Goal: Task Accomplishment & Management: Complete application form

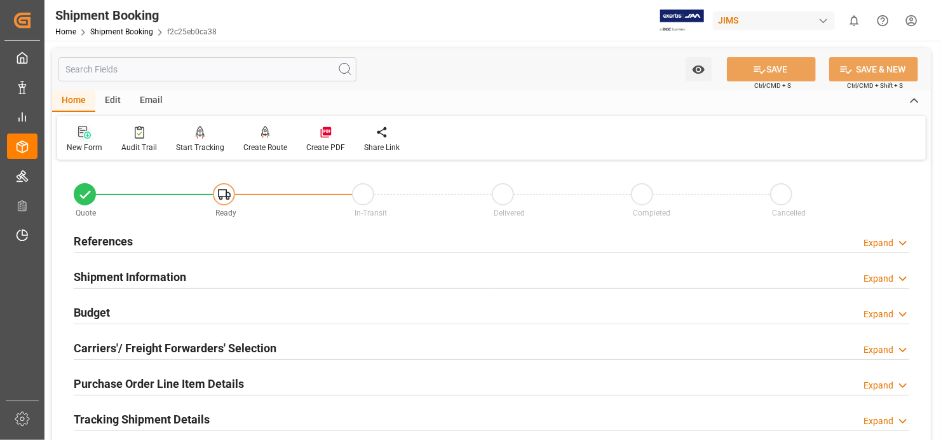
click at [81, 131] on icon at bounding box center [84, 132] width 13 height 13
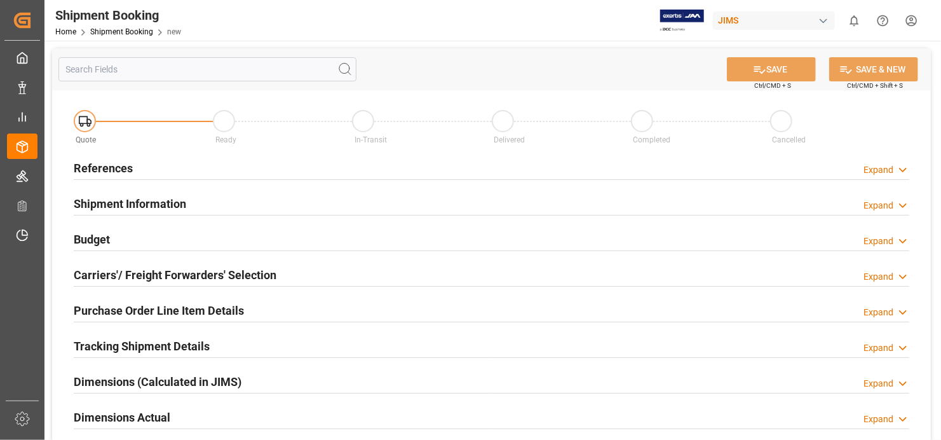
click at [104, 164] on h2 "References" at bounding box center [103, 167] width 59 height 17
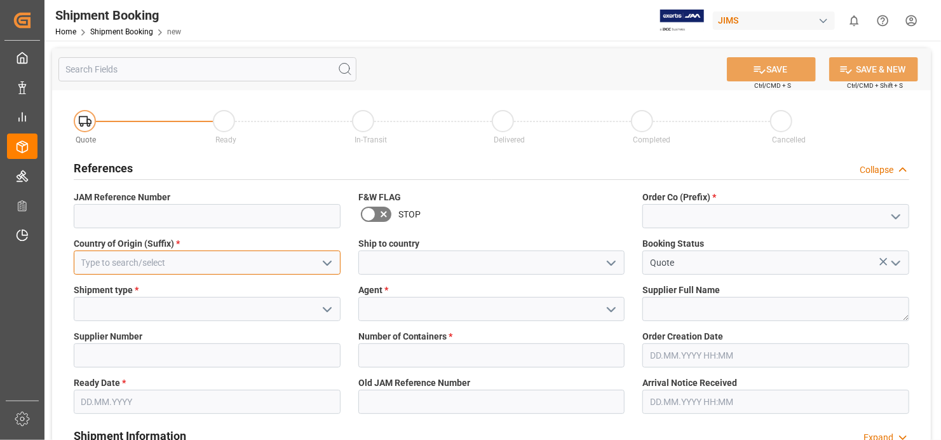
click at [254, 262] on input at bounding box center [207, 262] width 267 height 24
click at [234, 258] on input at bounding box center [207, 262] width 267 height 24
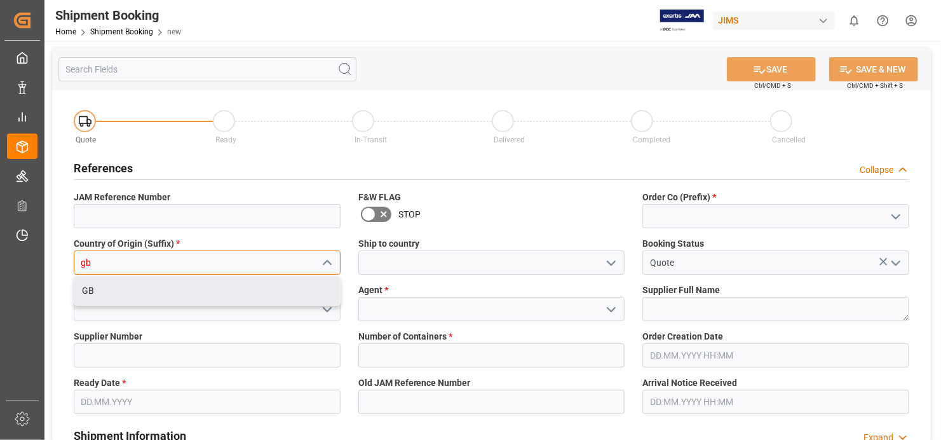
click at [235, 287] on div "GB" at bounding box center [207, 290] width 266 height 29
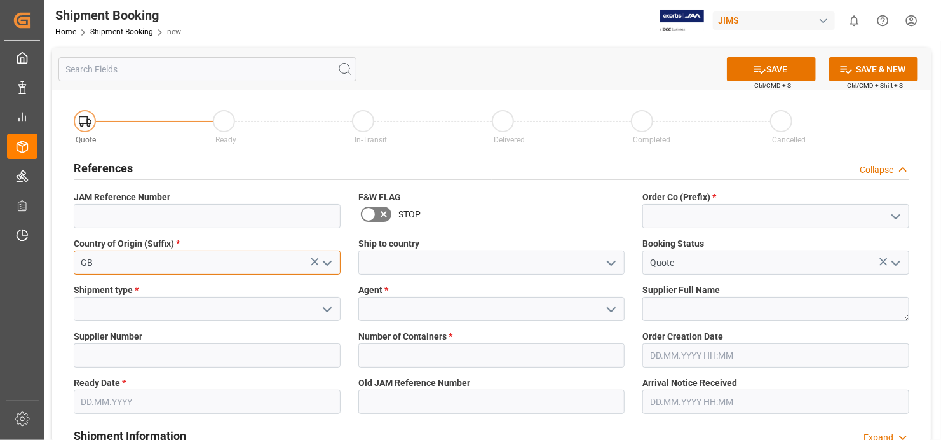
type input "GB"
click at [551, 266] on input at bounding box center [491, 262] width 267 height 24
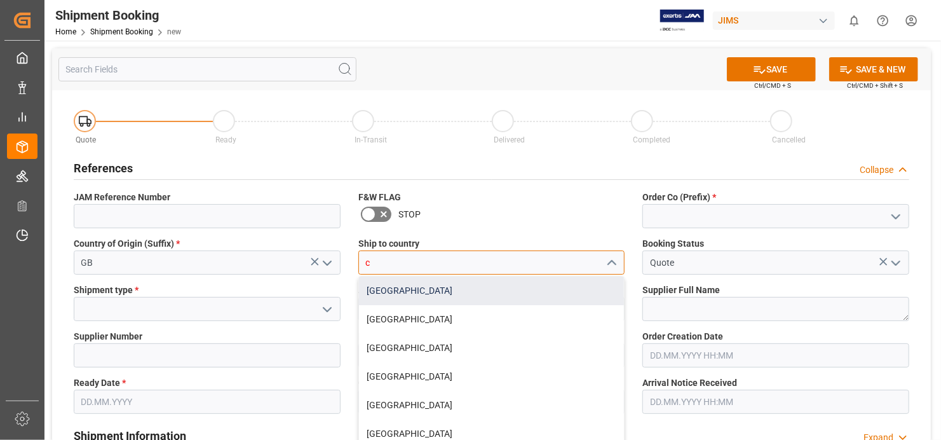
click at [543, 288] on div "[GEOGRAPHIC_DATA]" at bounding box center [492, 290] width 266 height 29
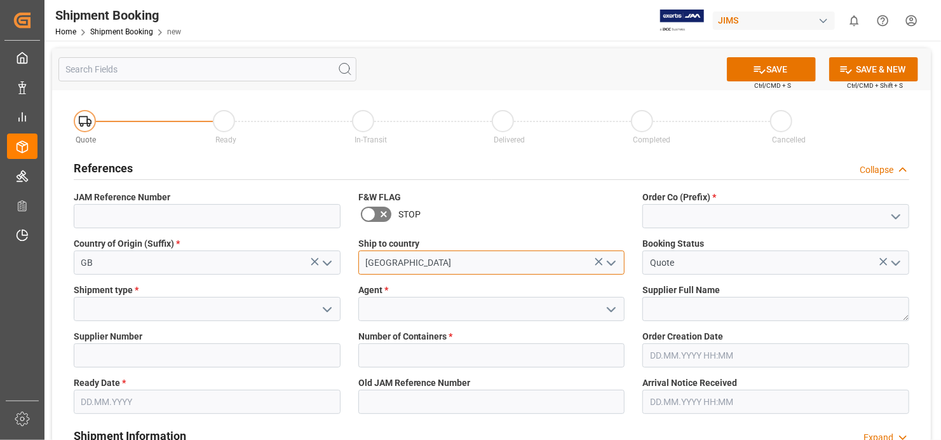
type input "[GEOGRAPHIC_DATA]"
click at [325, 308] on polyline "open menu" at bounding box center [327, 309] width 8 height 4
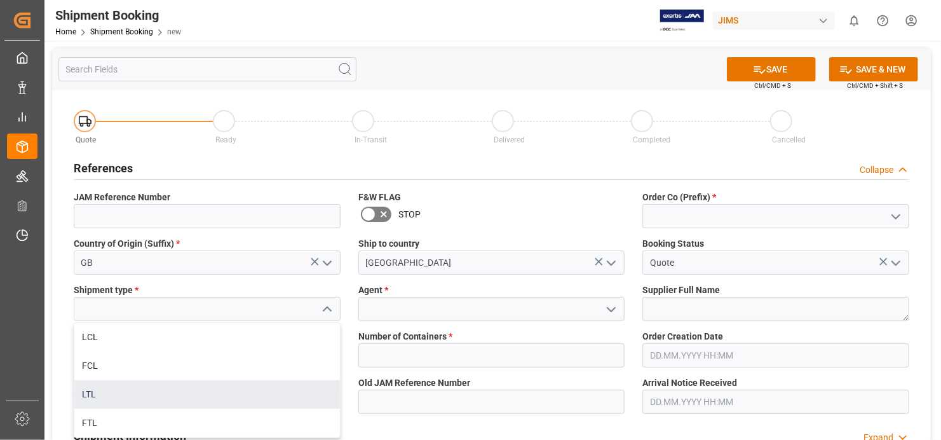
click at [269, 391] on div "LTL" at bounding box center [207, 394] width 266 height 29
type input "LTL"
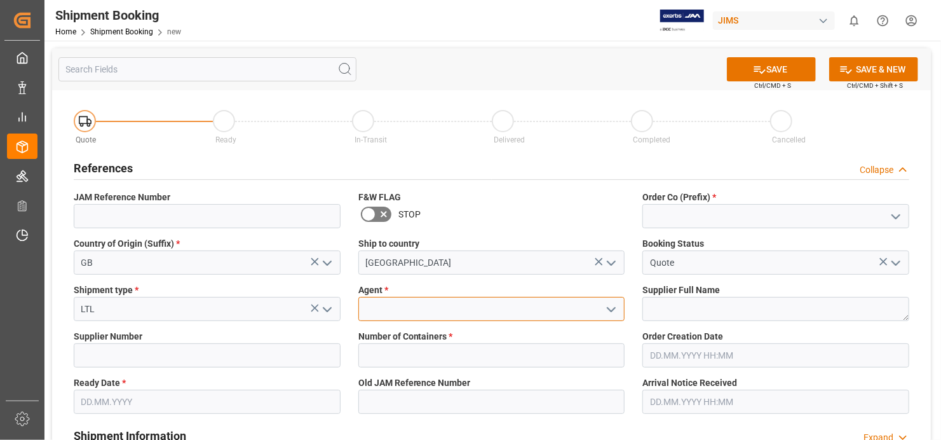
click at [528, 311] on input at bounding box center [491, 309] width 267 height 24
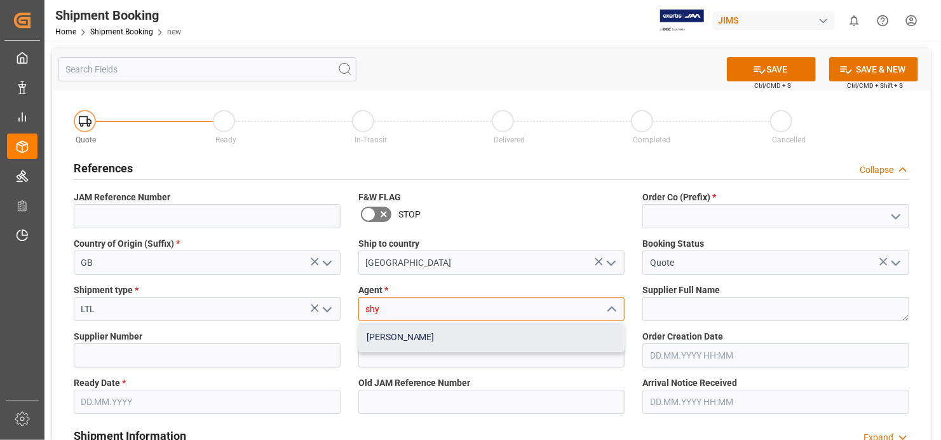
click at [540, 339] on div "[PERSON_NAME]" at bounding box center [492, 337] width 266 height 29
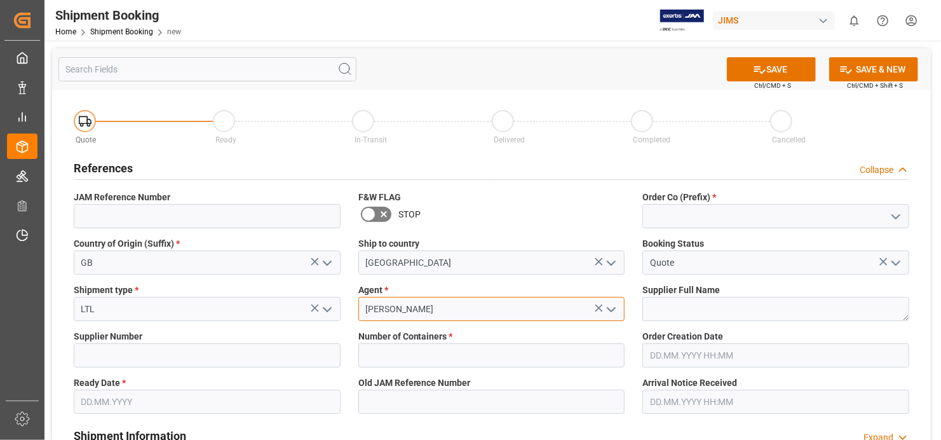
type input "[PERSON_NAME]"
click at [773, 311] on textarea at bounding box center [775, 309] width 267 height 24
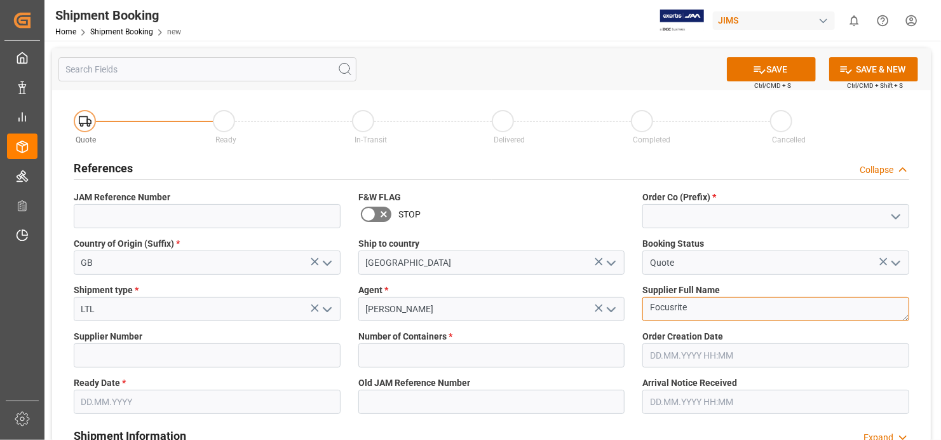
type textarea "Focusrite"
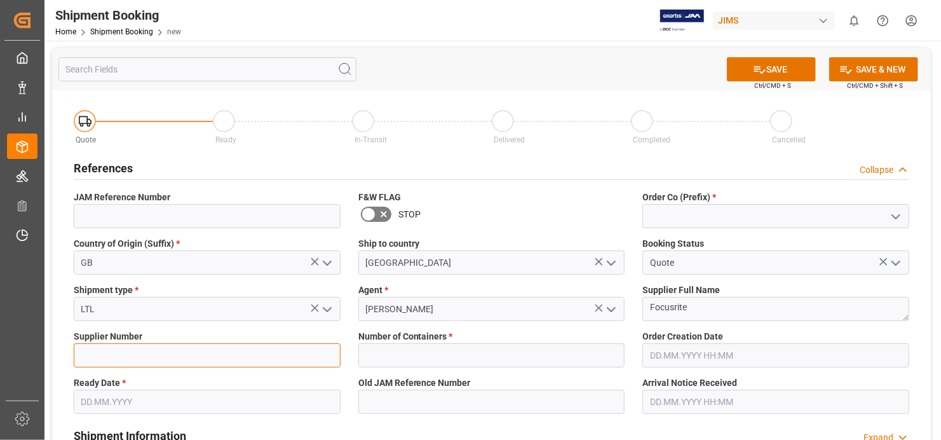
click at [228, 355] on input at bounding box center [207, 355] width 267 height 24
type input "170675"
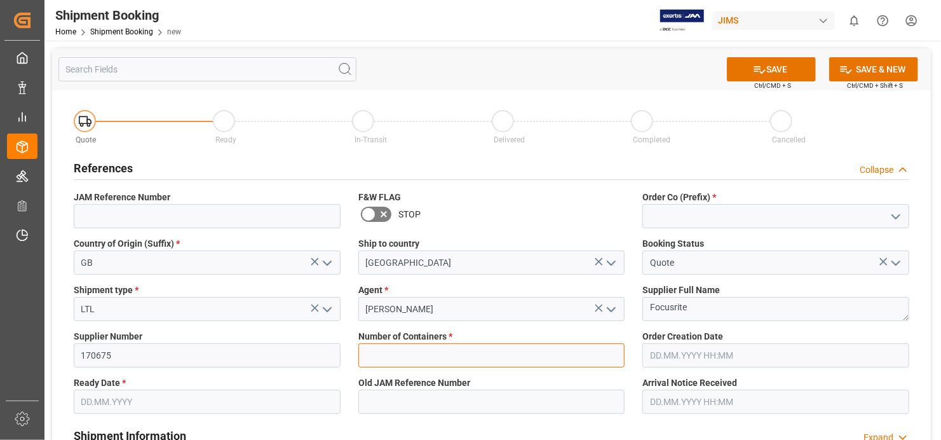
click at [562, 353] on input "text" at bounding box center [491, 355] width 267 height 24
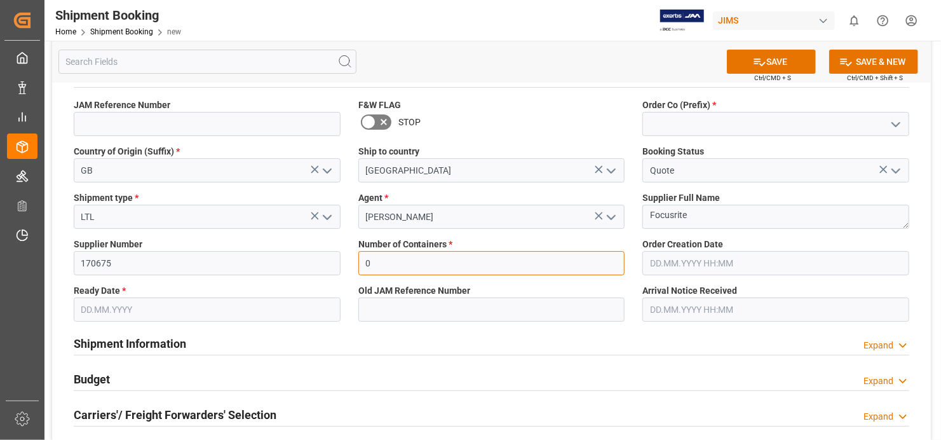
scroll to position [127, 0]
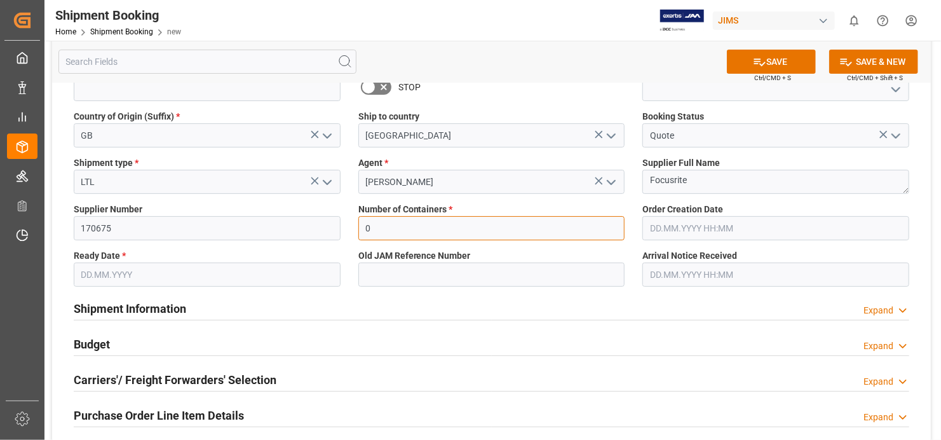
type input "0"
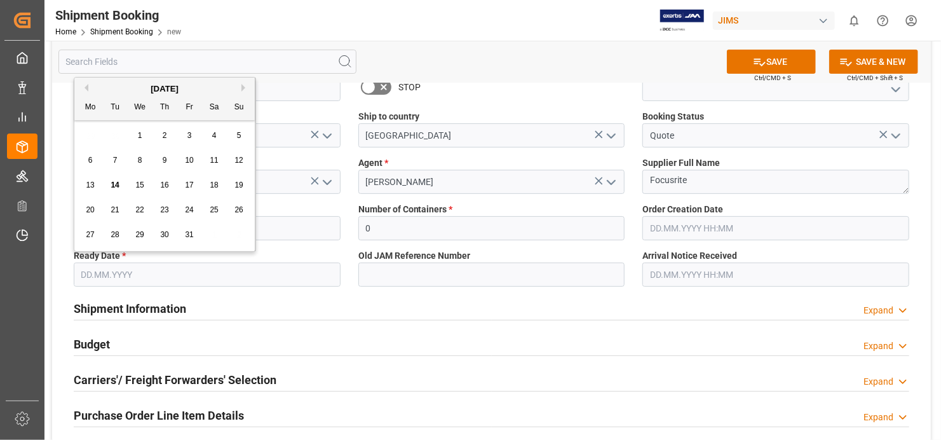
click at [321, 274] on input "text" at bounding box center [207, 274] width 267 height 24
click at [112, 186] on span "14" at bounding box center [115, 184] width 8 height 9
type input "[DATE]"
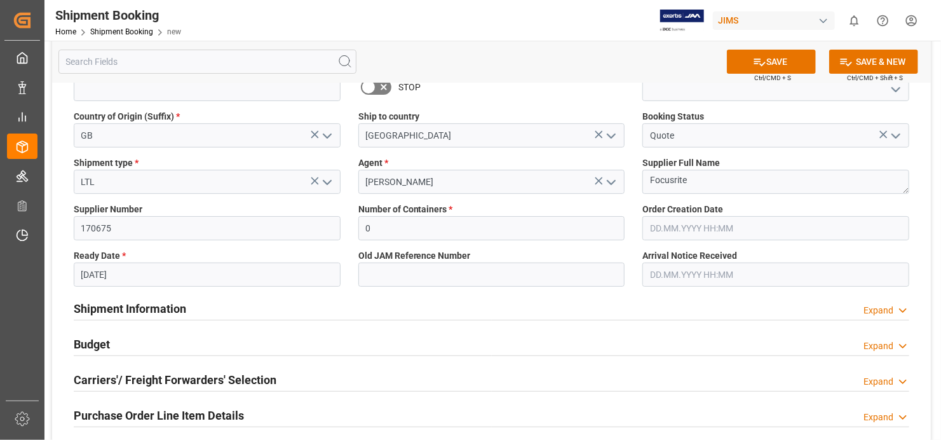
scroll to position [0, 0]
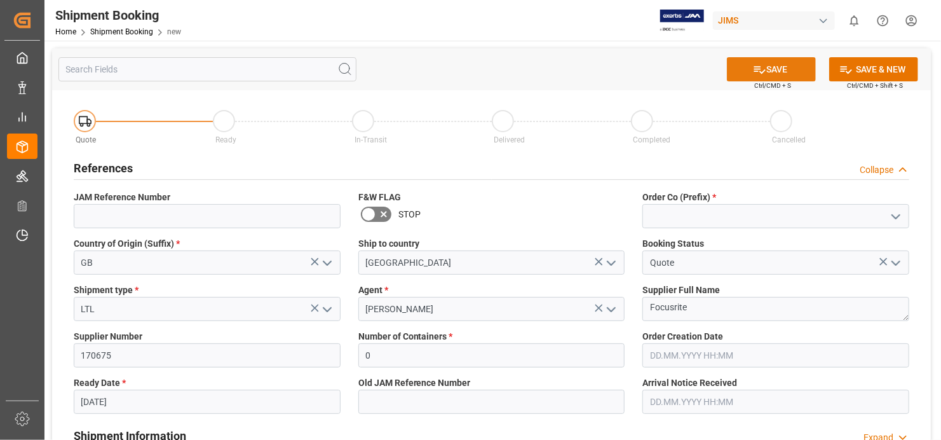
click at [773, 66] on button "SAVE" at bounding box center [771, 69] width 89 height 24
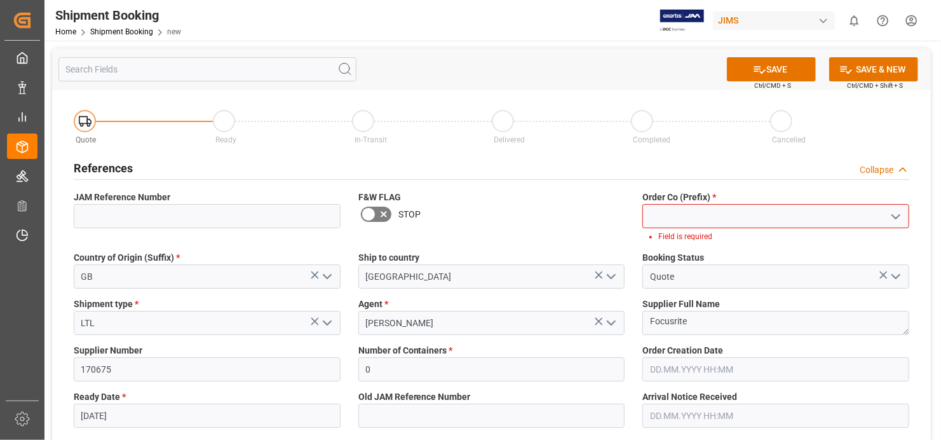
click at [770, 212] on input at bounding box center [775, 216] width 267 height 24
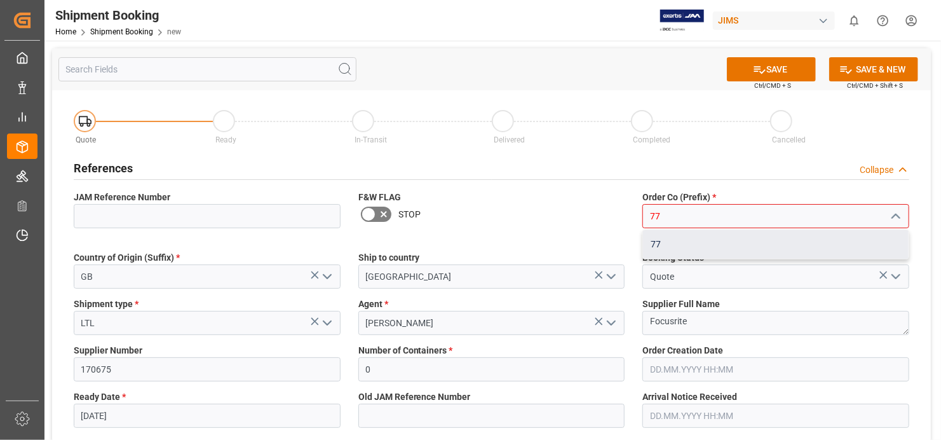
click at [737, 248] on div "77" at bounding box center [776, 244] width 266 height 29
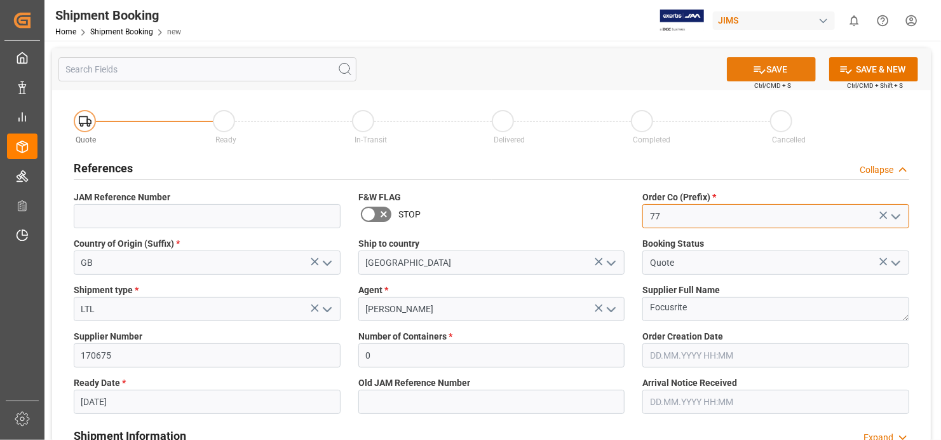
type input "77"
click at [771, 70] on button "SAVE" at bounding box center [771, 69] width 89 height 24
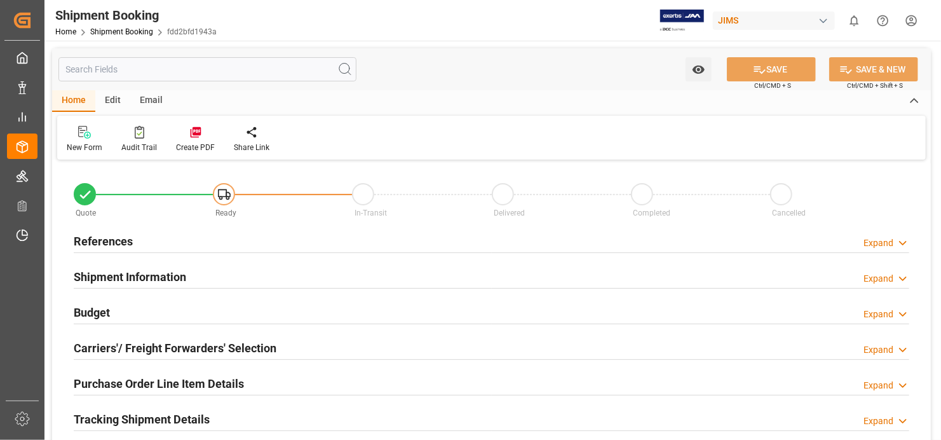
type input "0"
type input "[DATE]"
click at [111, 242] on h2 "References" at bounding box center [103, 241] width 59 height 17
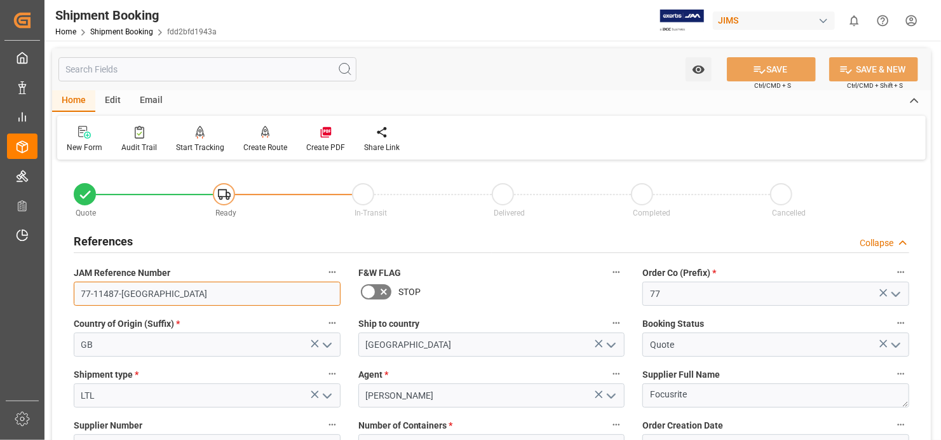
drag, startPoint x: 131, startPoint y: 293, endPoint x: 77, endPoint y: 295, distance: 54.0
click at [77, 295] on input "77-11487-GB" at bounding box center [207, 293] width 267 height 24
